Goal: Obtain resource: Obtain resource

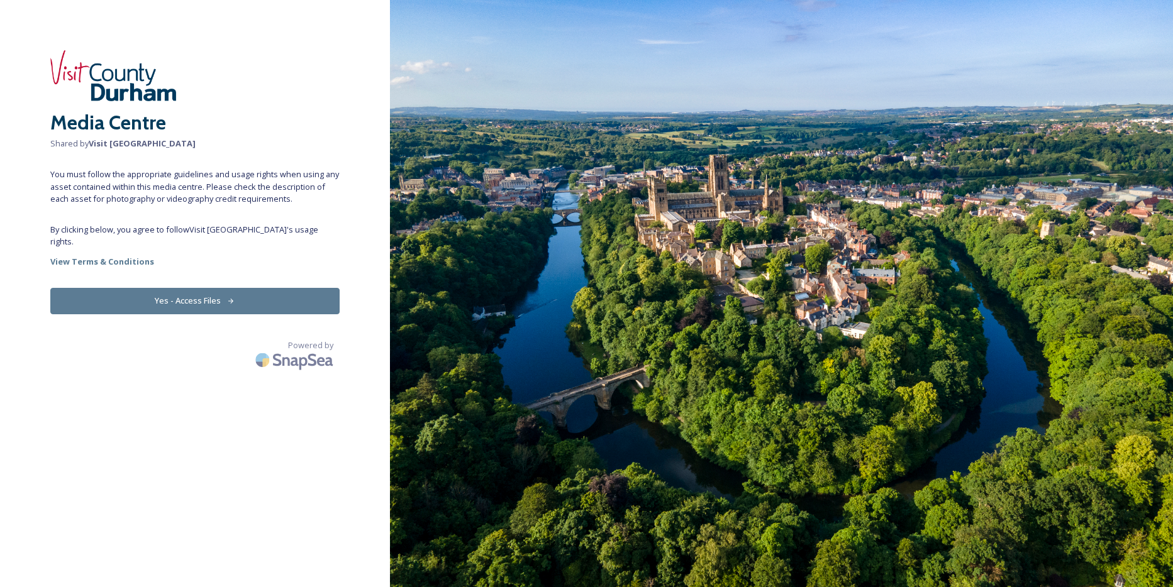
click at [221, 295] on button "Yes - Access Files" at bounding box center [194, 301] width 289 height 26
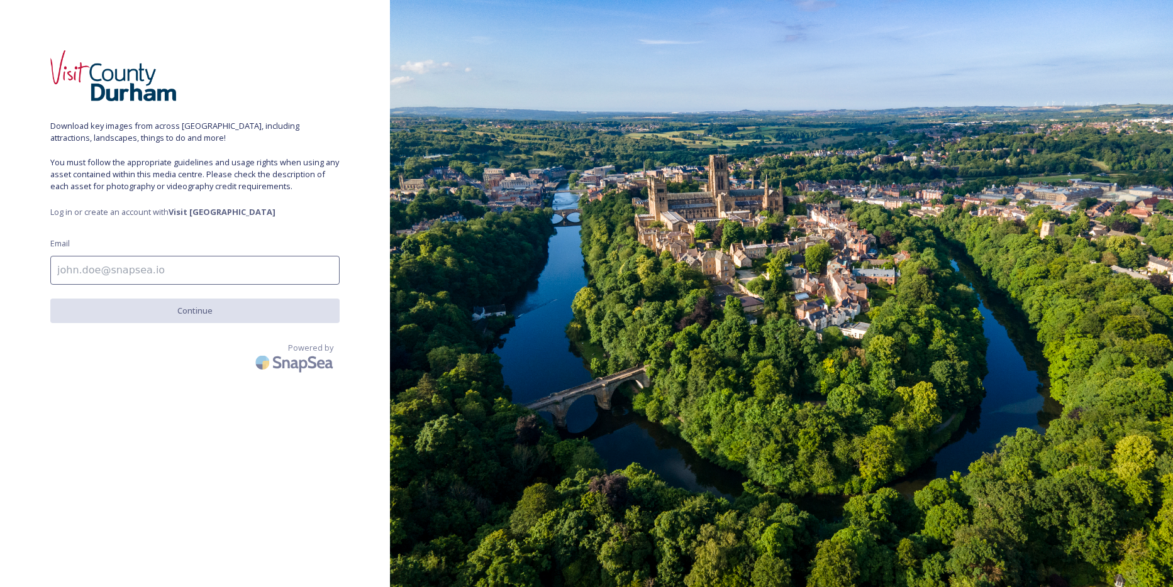
click at [148, 279] on input at bounding box center [194, 270] width 289 height 29
type input "[EMAIL_ADDRESS][DOMAIN_NAME]"
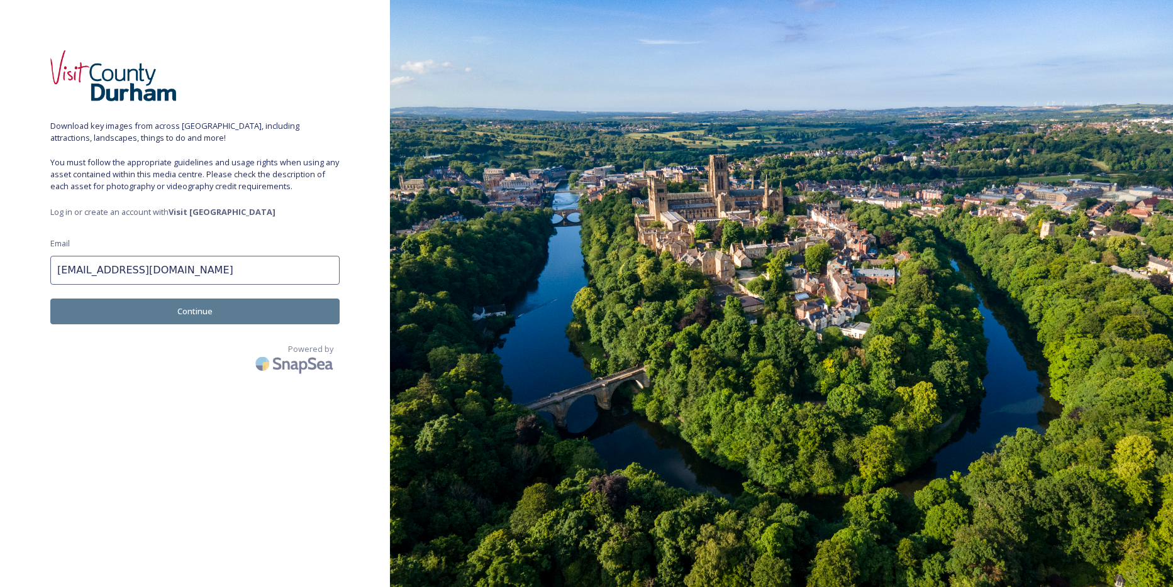
click at [183, 308] on button "Continue" at bounding box center [194, 312] width 289 height 26
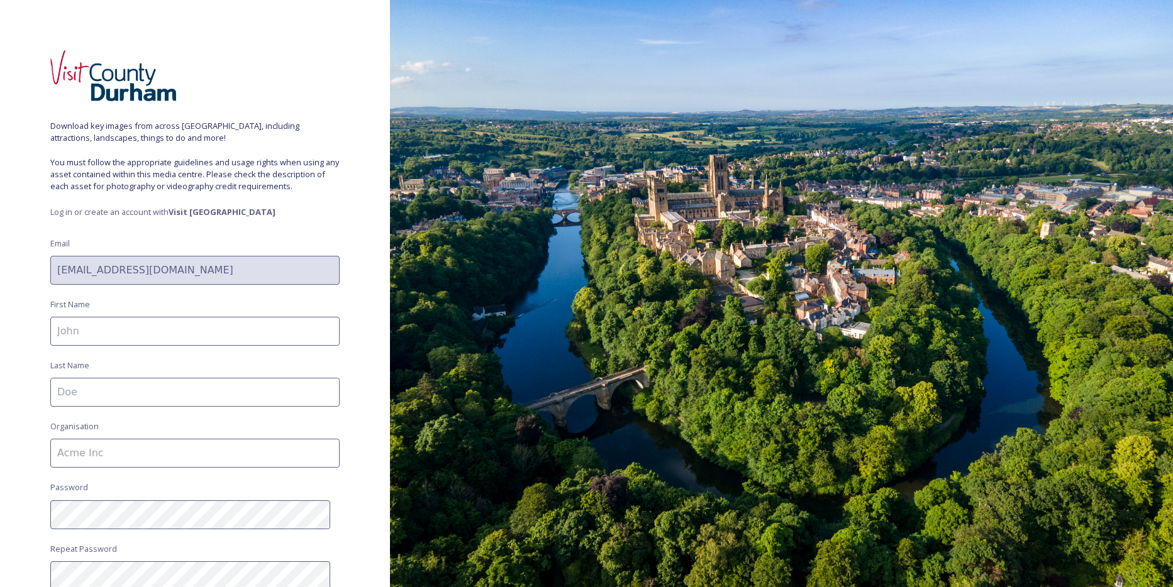
click at [149, 327] on input at bounding box center [194, 331] width 289 height 29
type input "[PERSON_NAME]"
type input "Mortons Ltd"
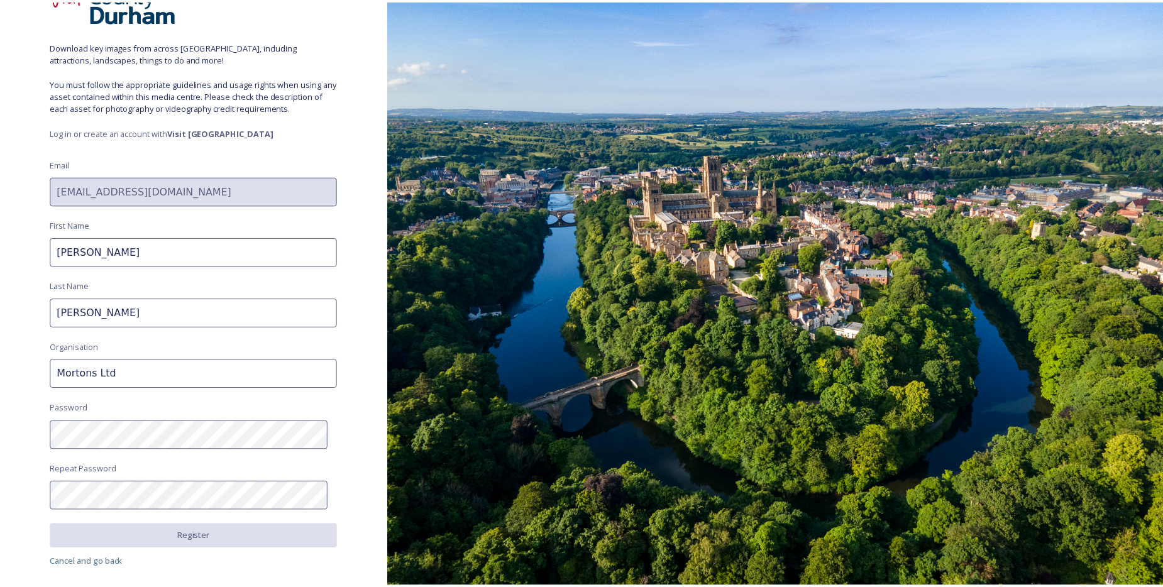
scroll to position [84, 0]
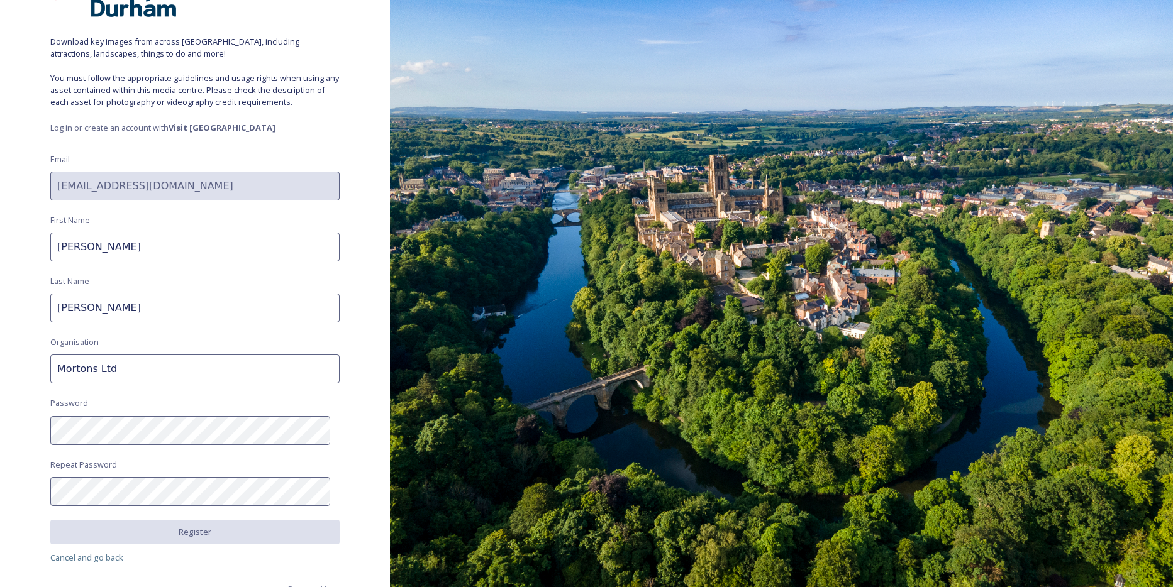
drag, startPoint x: 109, startPoint y: 369, endPoint x: 83, endPoint y: 330, distance: 47.1
click at [26, 357] on div "Download key images from across [GEOGRAPHIC_DATA], including attractions, lands…" at bounding box center [195, 209] width 390 height 487
type input "Kelsey/Heritage railway magazine"
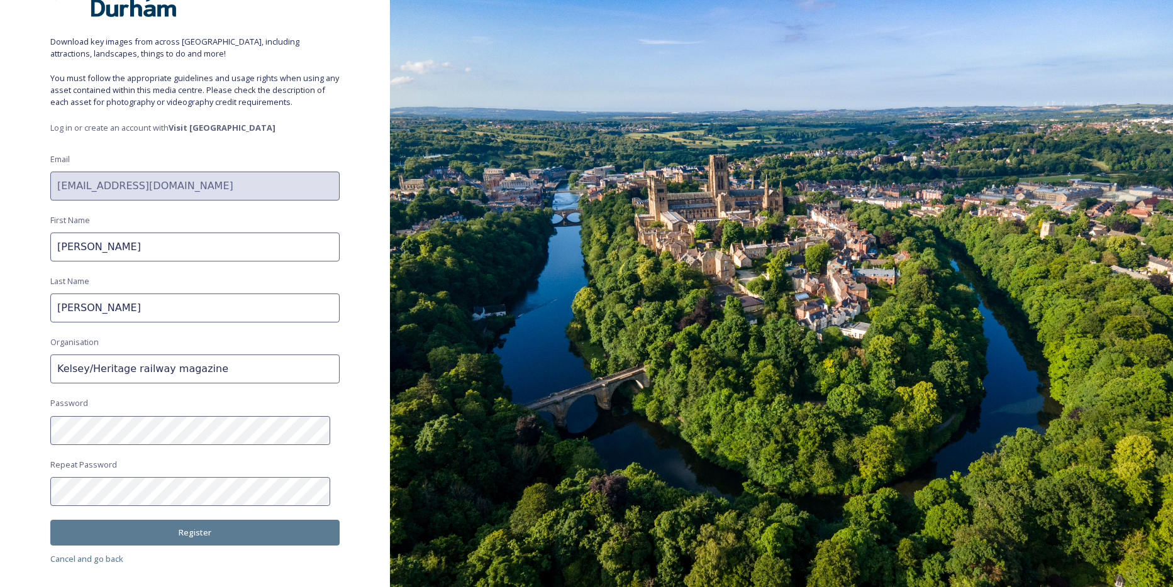
click at [177, 533] on button "Register" at bounding box center [194, 533] width 289 height 26
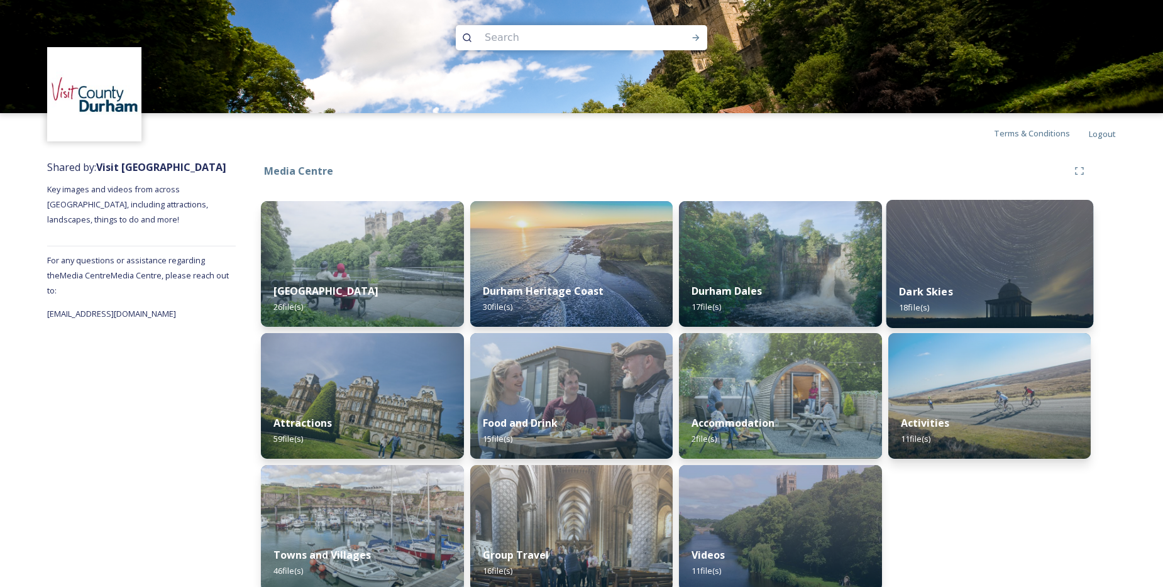
click at [981, 256] on img at bounding box center [989, 264] width 207 height 128
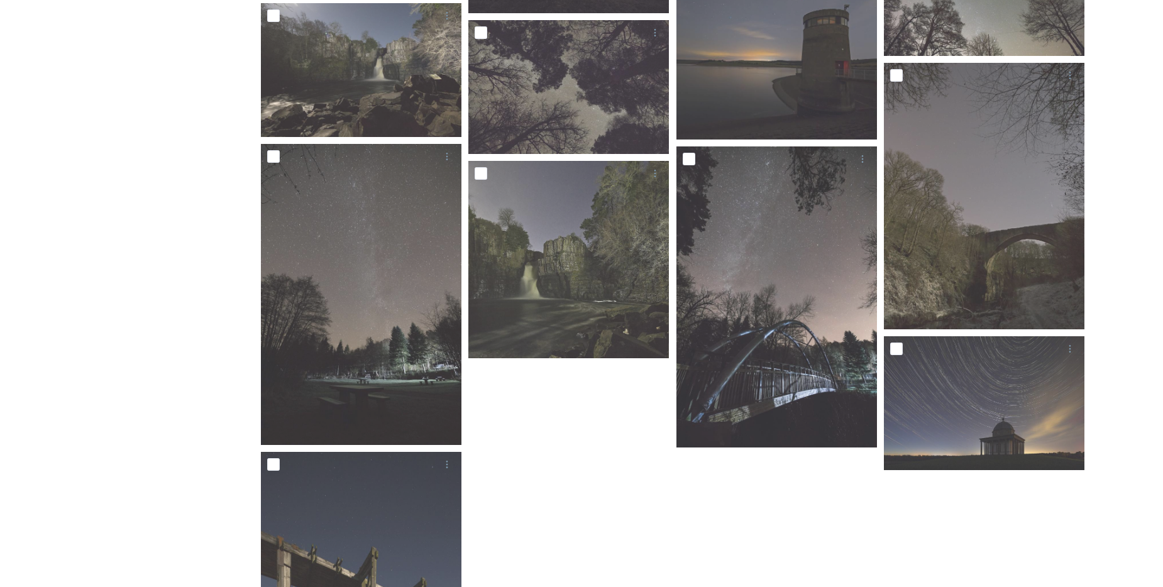
scroll to position [679, 0]
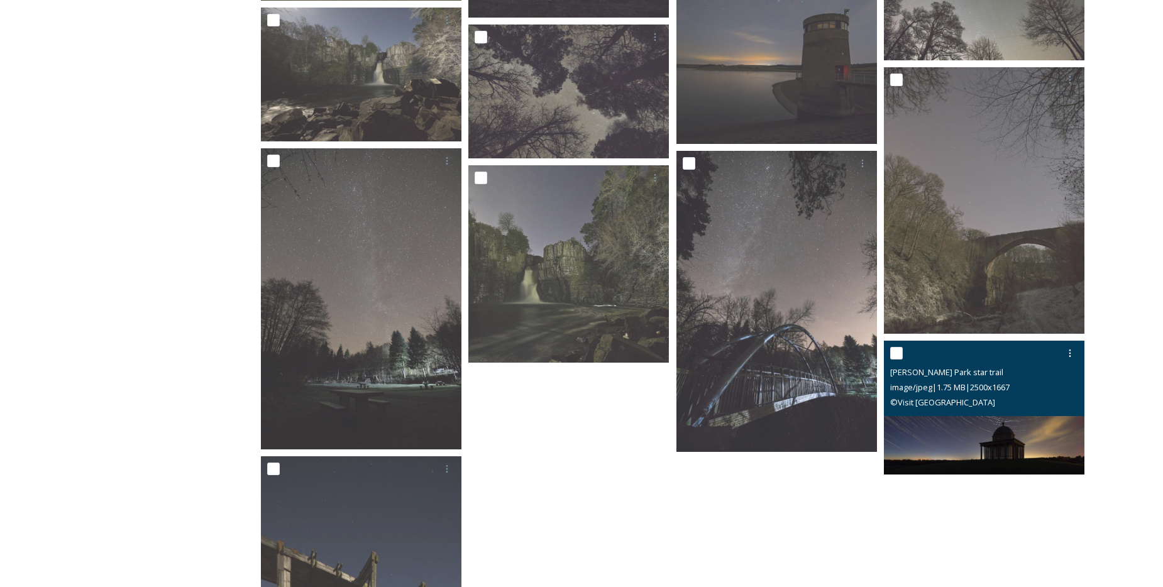
click at [962, 417] on img at bounding box center [984, 408] width 201 height 134
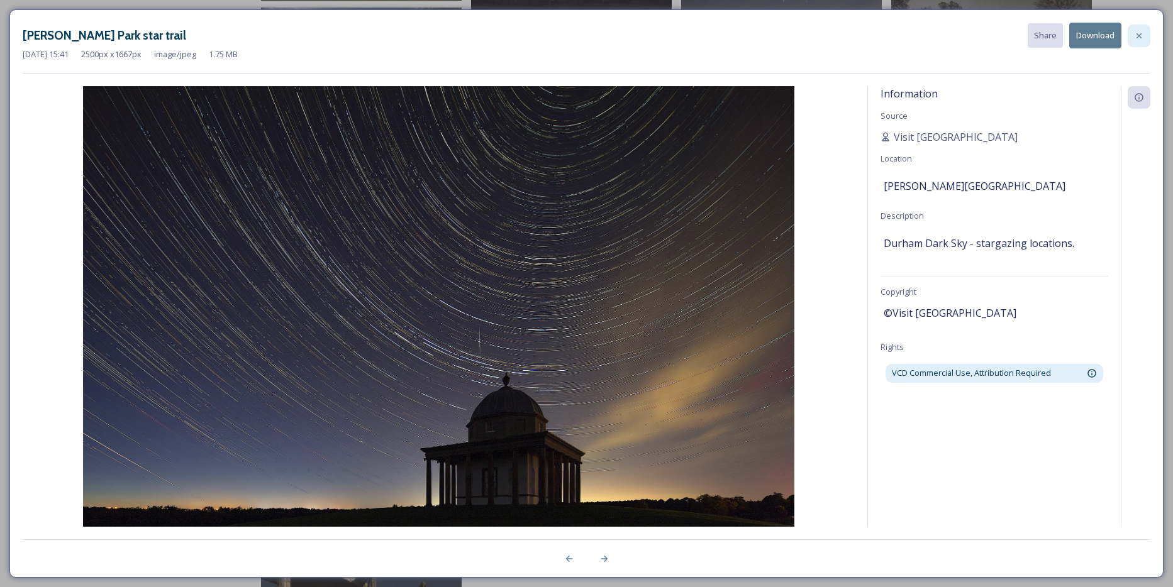
click at [1138, 34] on icon at bounding box center [1138, 35] width 5 height 5
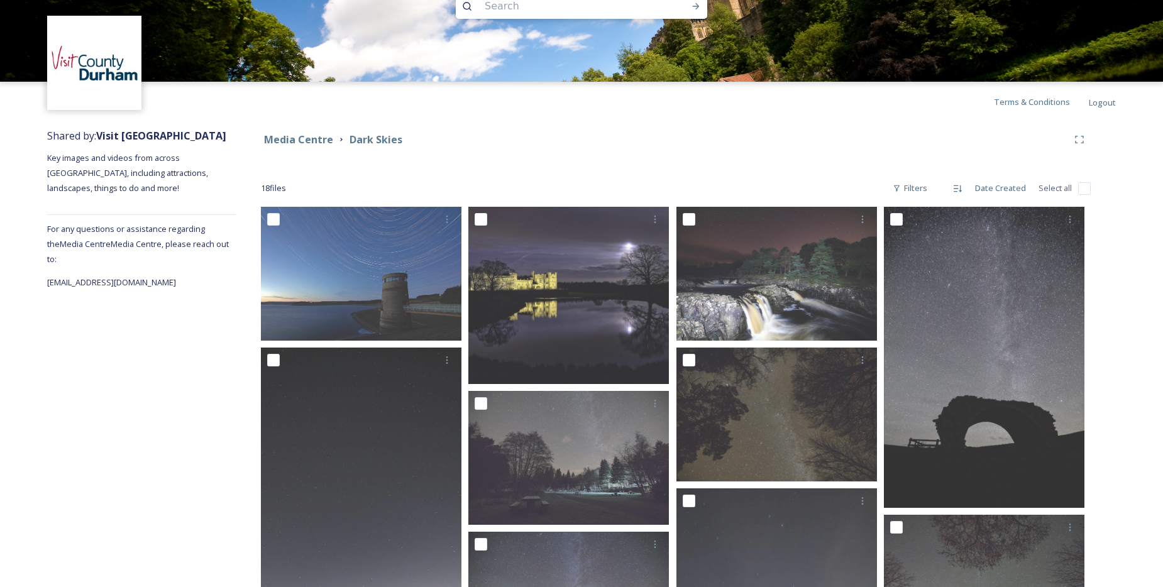
scroll to position [10, 0]
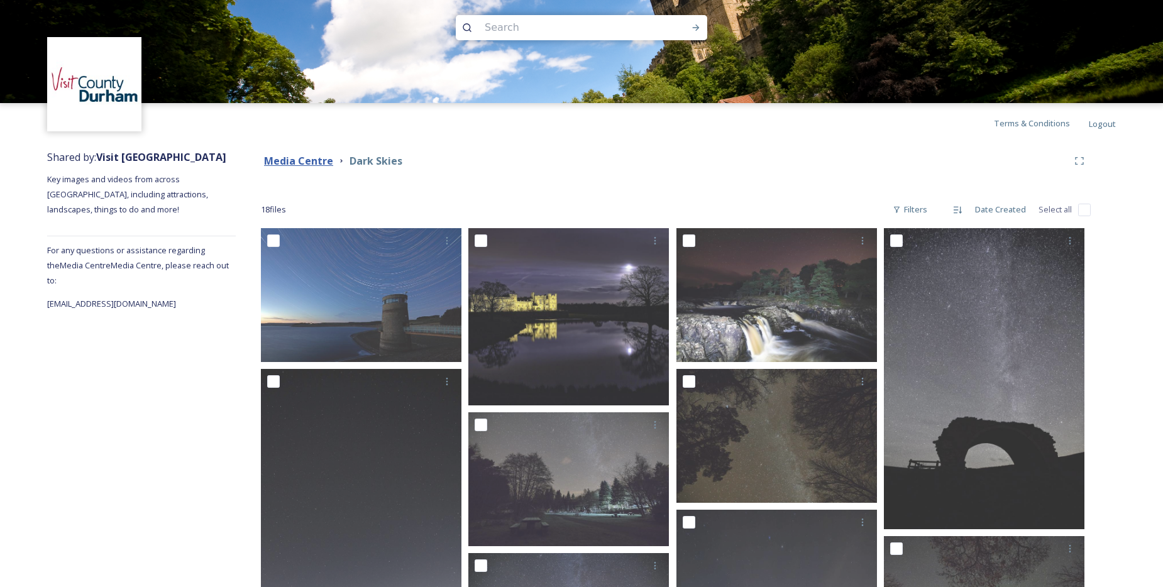
click at [297, 158] on strong "Media Centre" at bounding box center [298, 161] width 69 height 14
